Goal: Navigation & Orientation: Find specific page/section

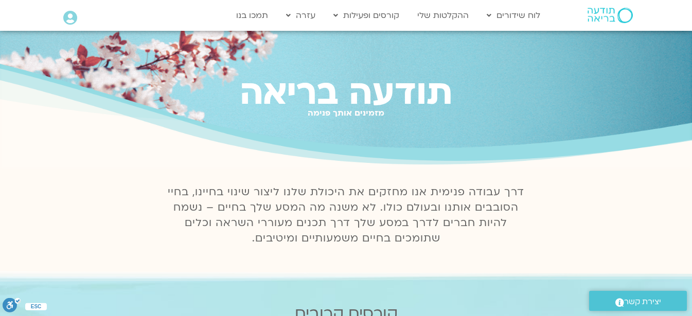
click at [71, 13] on icon at bounding box center [70, 18] width 14 height 14
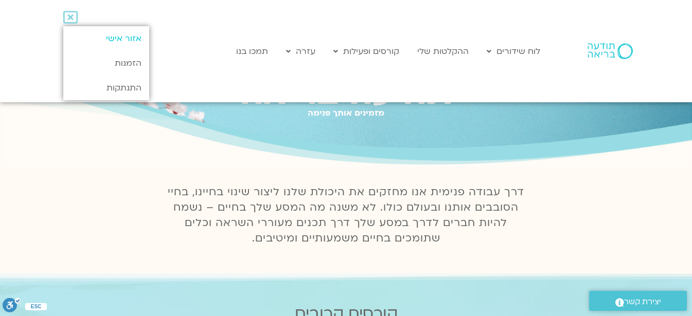
click at [106, 35] on link "אזור אישי" at bounding box center [106, 38] width 86 height 25
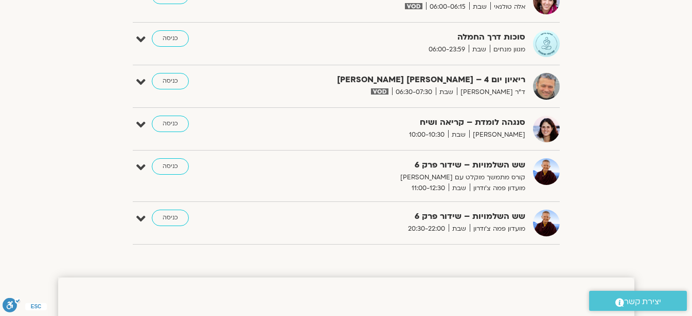
scroll to position [206, 0]
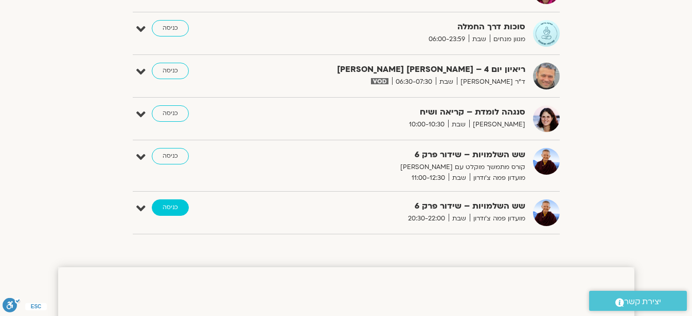
click at [156, 206] on link "כניסה" at bounding box center [170, 208] width 37 height 16
